Goal: Task Accomplishment & Management: Manage account settings

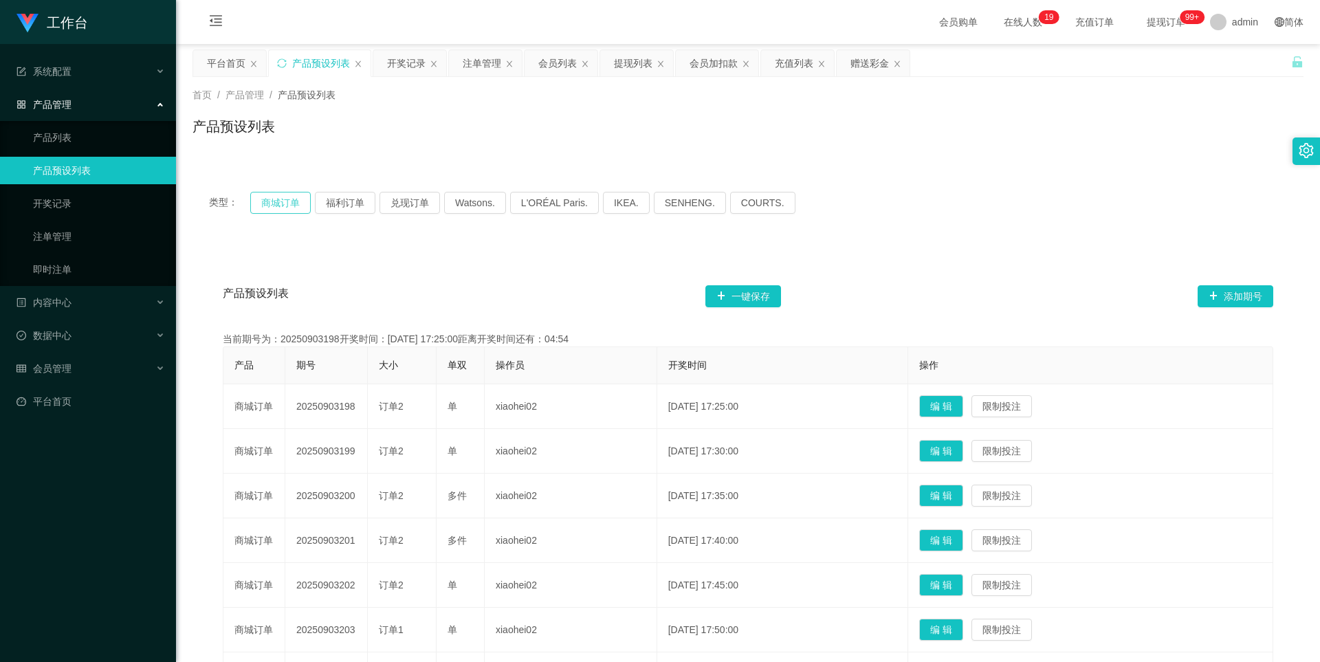
click at [267, 210] on button "商城订单" at bounding box center [280, 203] width 60 height 22
click at [311, 205] on div "类型： 商城订单 福利订单 兑现订单 Watsons. L'ORÉAL Paris. IKEA. [GEOGRAPHIC_DATA]. COURTS." at bounding box center [748, 203] width 1078 height 22
drag, startPoint x: 331, startPoint y: 209, endPoint x: 324, endPoint y: 213, distance: 7.4
click at [331, 210] on button "福利订单" at bounding box center [345, 203] width 60 height 22
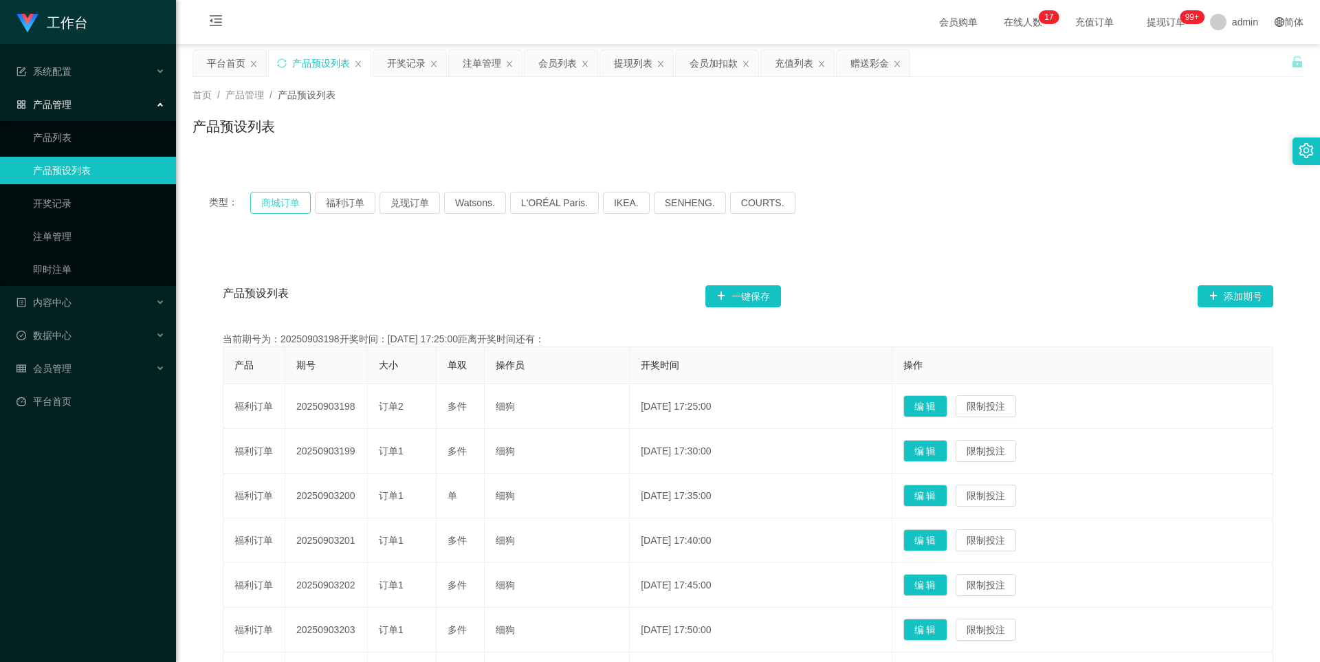
click at [296, 210] on button "商城订单" at bounding box center [280, 203] width 60 height 22
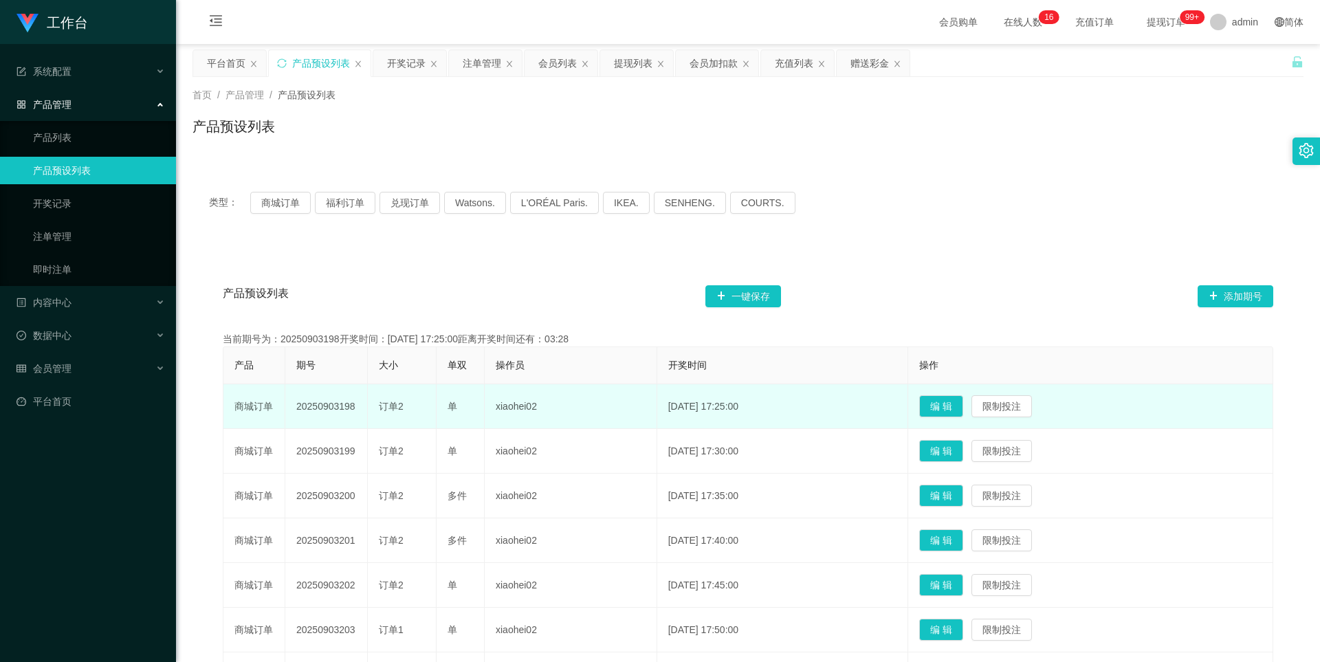
drag, startPoint x: 358, startPoint y: 406, endPoint x: 292, endPoint y: 408, distance: 66.0
click at [292, 408] on td "20250903198" at bounding box center [326, 406] width 82 height 45
copy td "20250903198"
click at [439, 410] on td "单" at bounding box center [460, 406] width 48 height 45
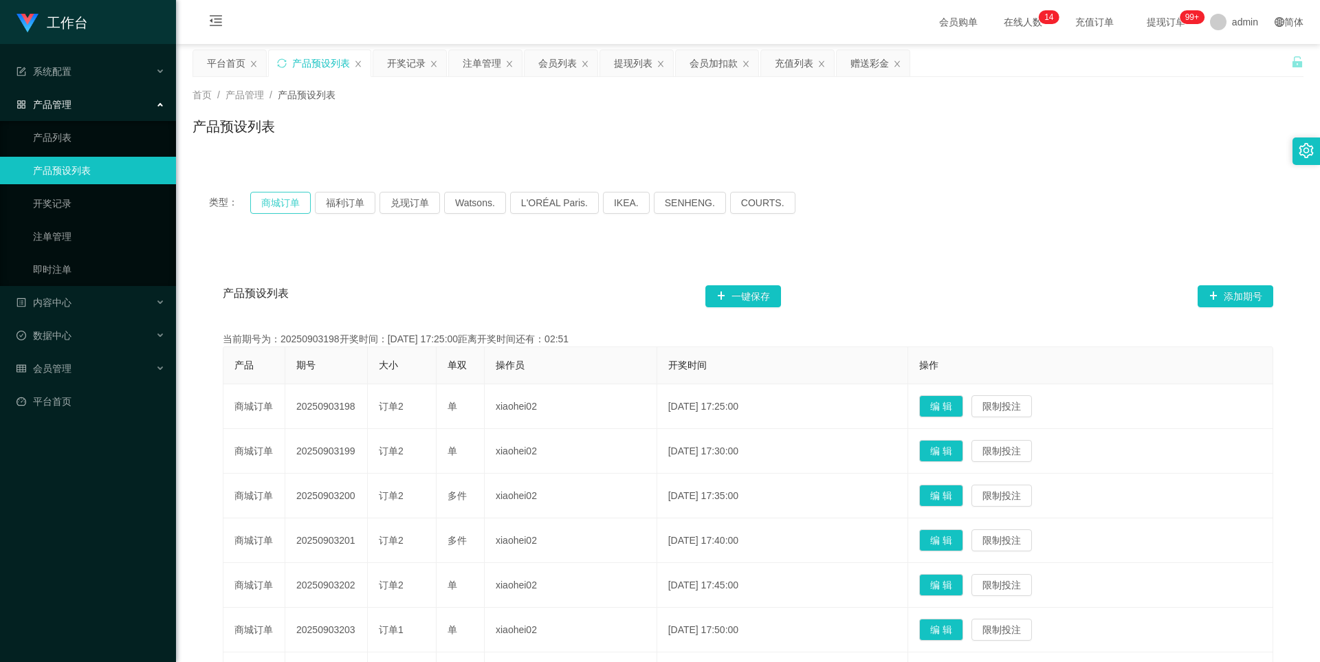
click at [291, 211] on button "商城订单" at bounding box center [280, 203] width 60 height 22
click at [290, 205] on button "商城订单" at bounding box center [280, 203] width 60 height 22
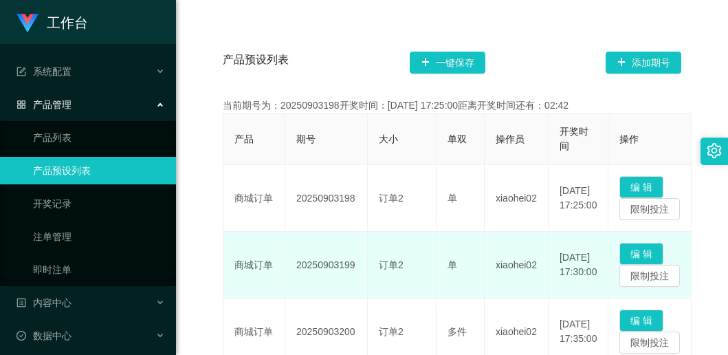
scroll to position [275, 0]
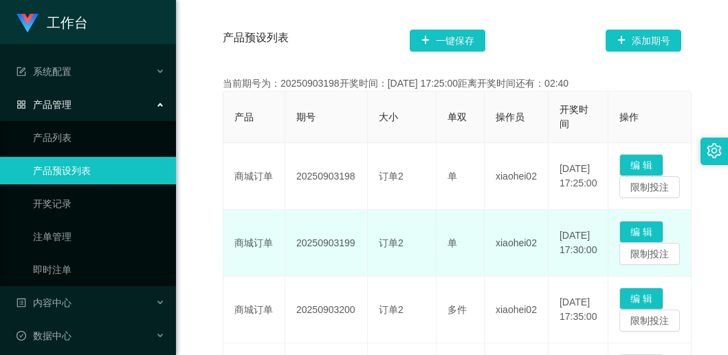
drag, startPoint x: 355, startPoint y: 247, endPoint x: 295, endPoint y: 247, distance: 59.8
click at [295, 247] on td "20250903199" at bounding box center [326, 243] width 82 height 67
copy td "20250903199"
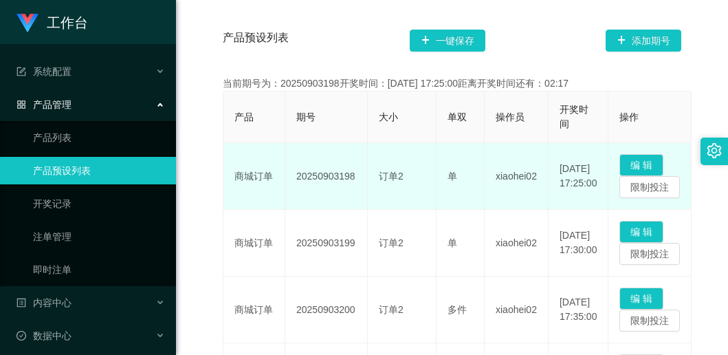
click at [324, 175] on td "20250903198" at bounding box center [326, 176] width 82 height 67
copy td "20250903198"
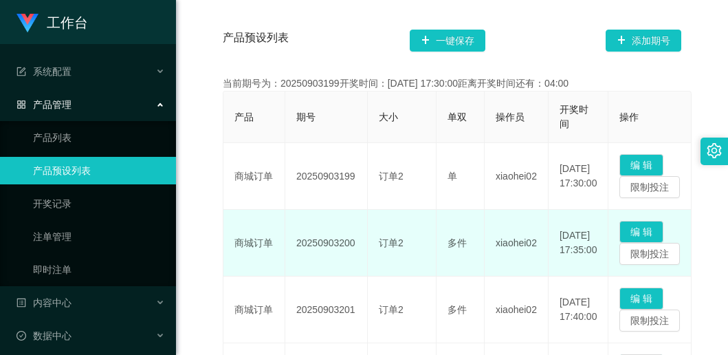
click at [454, 212] on td "多件" at bounding box center [460, 243] width 48 height 67
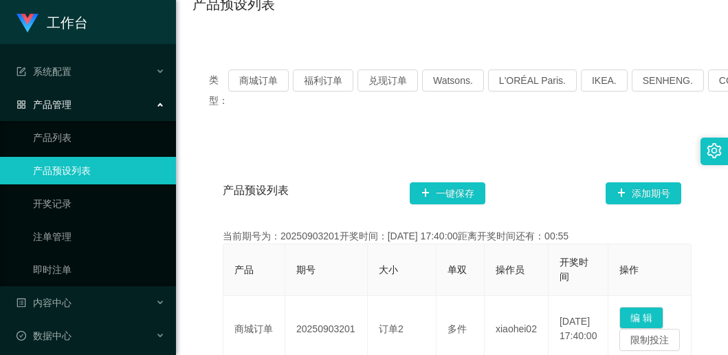
scroll to position [69, 0]
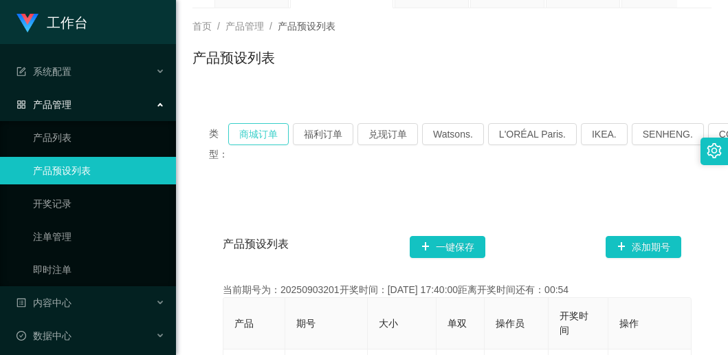
click at [256, 138] on button "商城订单" at bounding box center [258, 134] width 60 height 22
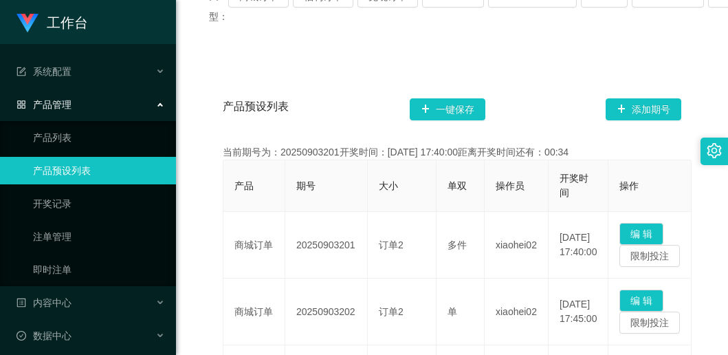
scroll to position [137, 0]
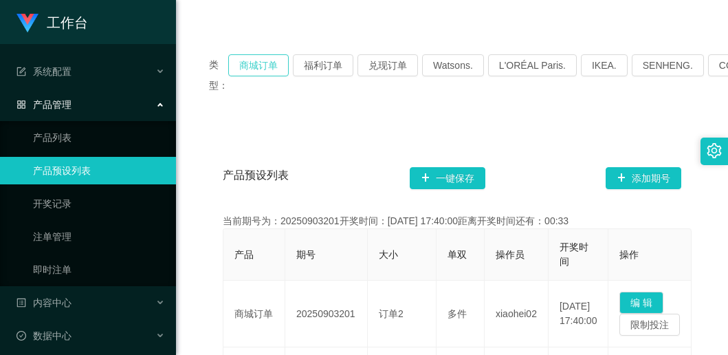
click at [245, 67] on button "商城订单" at bounding box center [258, 65] width 60 height 22
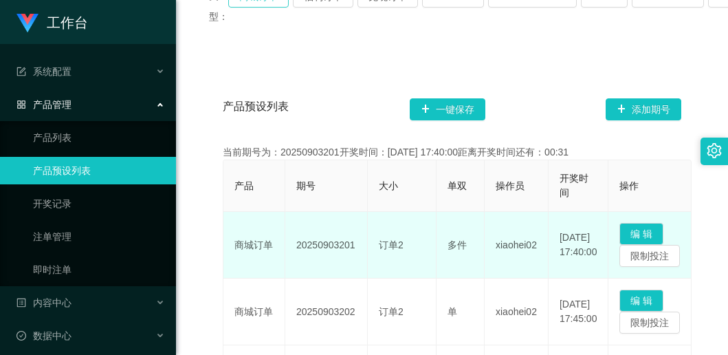
scroll to position [275, 0]
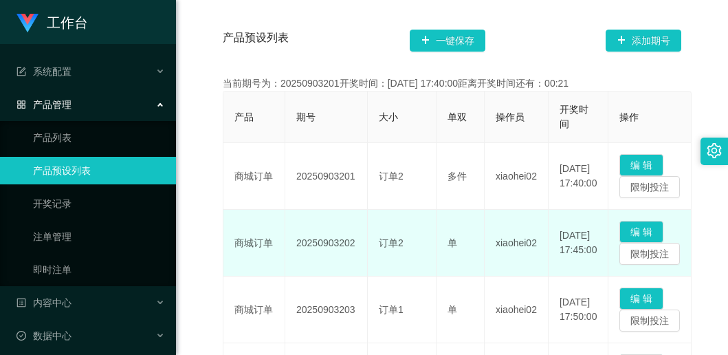
drag, startPoint x: 357, startPoint y: 241, endPoint x: 293, endPoint y: 241, distance: 63.9
click at [293, 241] on td "20250903202" at bounding box center [326, 243] width 82 height 67
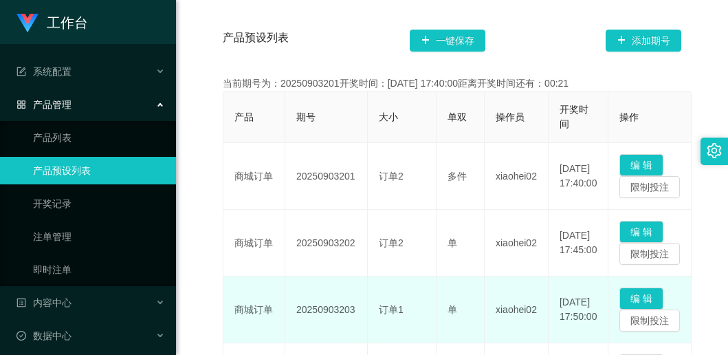
copy td "20250903202"
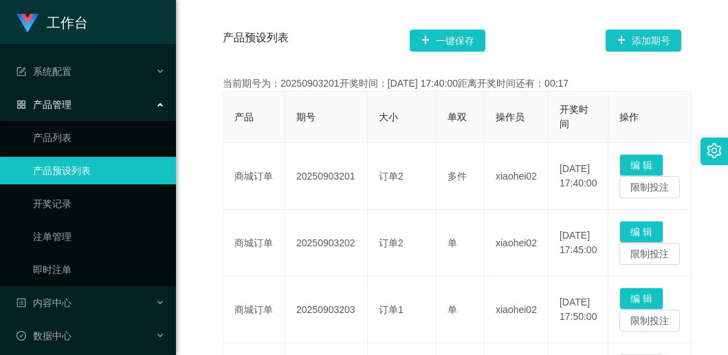
click at [355, 38] on div "产品预设列表 一键保存 添加期号" at bounding box center [452, 41] width 458 height 44
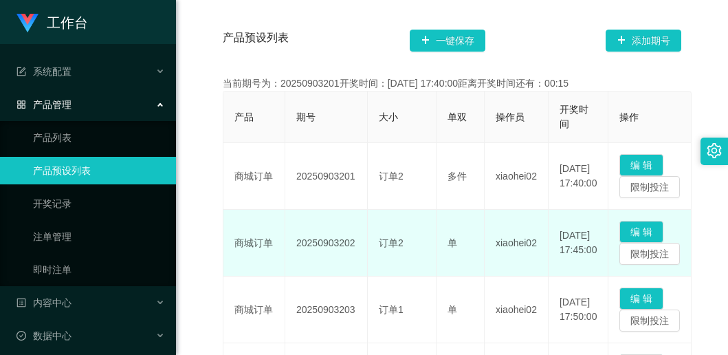
click at [407, 245] on div "订单2" at bounding box center [402, 243] width 46 height 14
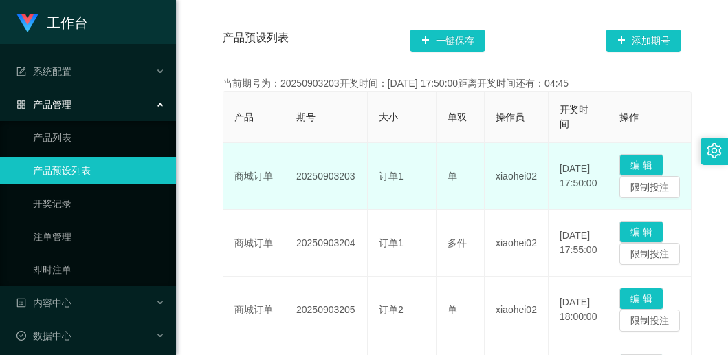
click at [384, 179] on span "订单1" at bounding box center [391, 175] width 25 height 11
